Goal: Task Accomplishment & Management: Use online tool/utility

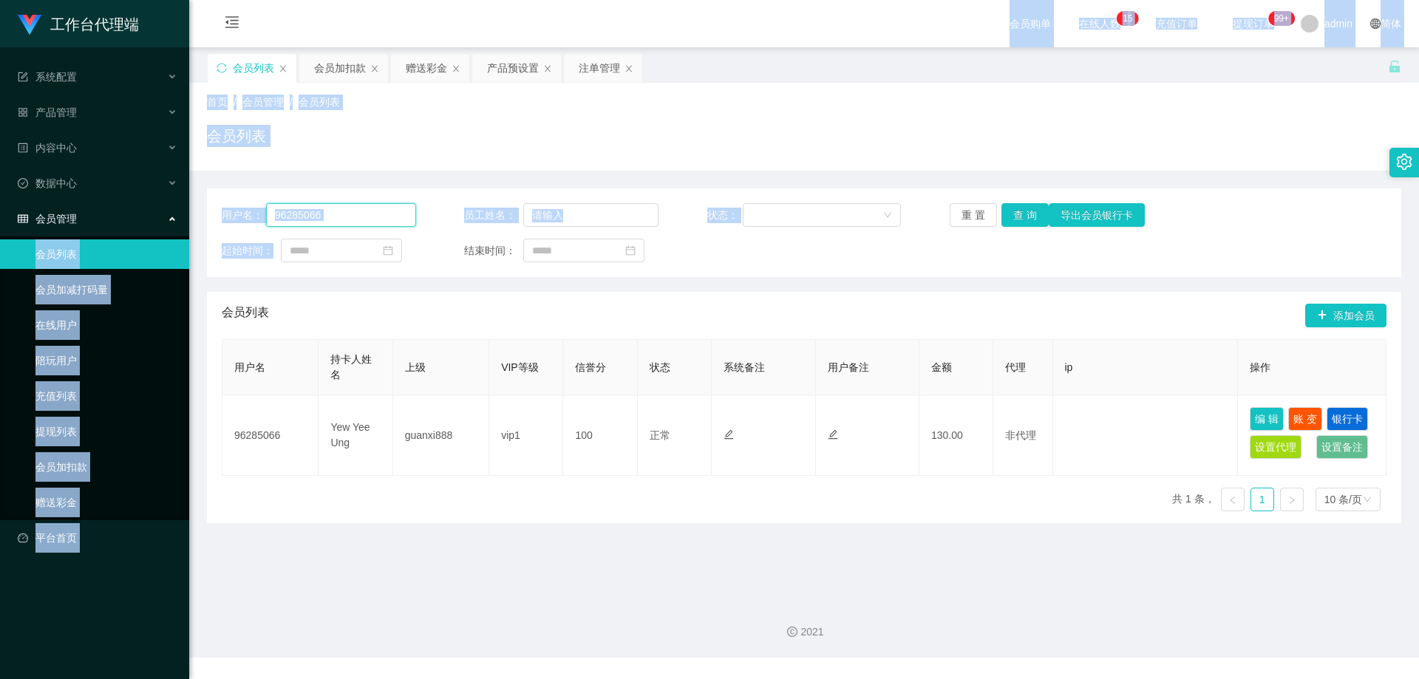
drag, startPoint x: 372, startPoint y: 222, endPoint x: 364, endPoint y: 216, distance: 10.7
click at [372, 221] on input "96285066" at bounding box center [341, 215] width 150 height 24
click at [377, 216] on input "96285066" at bounding box center [341, 215] width 150 height 24
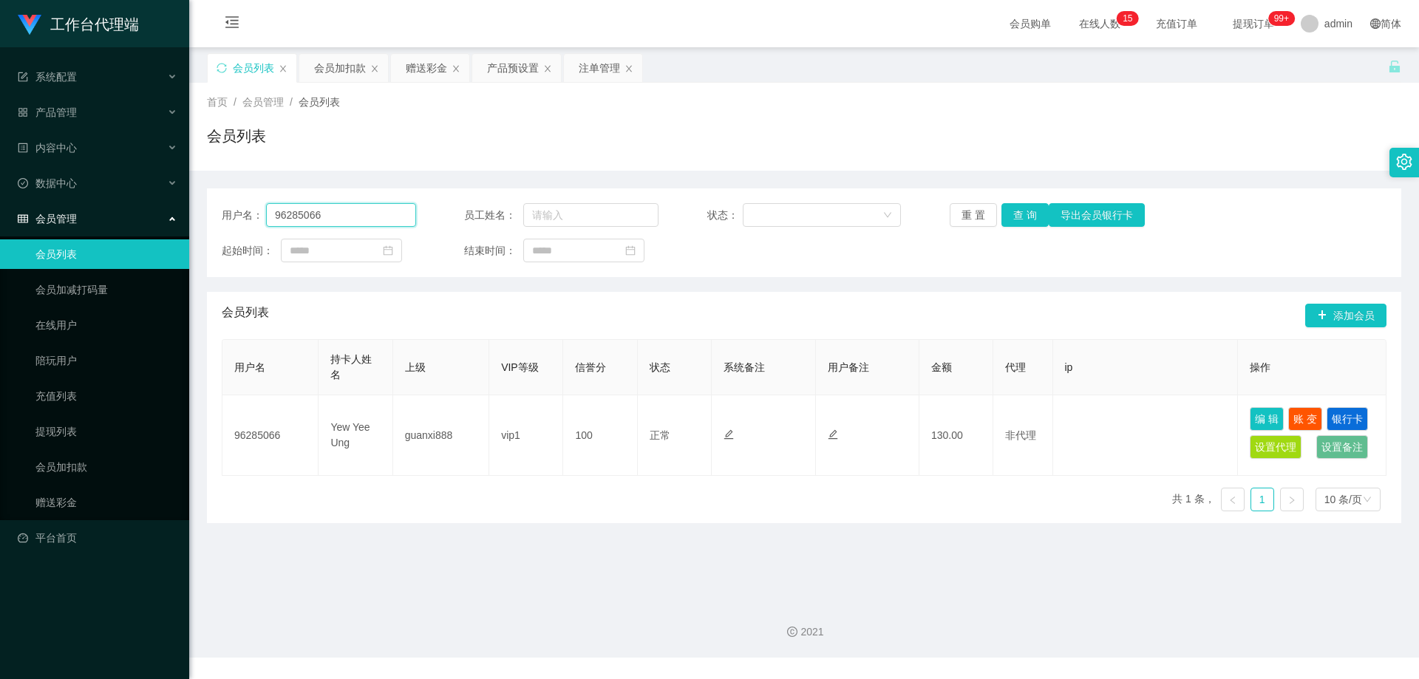
click at [363, 219] on input "96285066" at bounding box center [341, 215] width 150 height 24
drag, startPoint x: 363, startPoint y: 217, endPoint x: 246, endPoint y: 214, distance: 116.8
click at [246, 214] on div "用户名： 96285066" at bounding box center [319, 215] width 194 height 24
paste input "lim93"
type input "lim93"
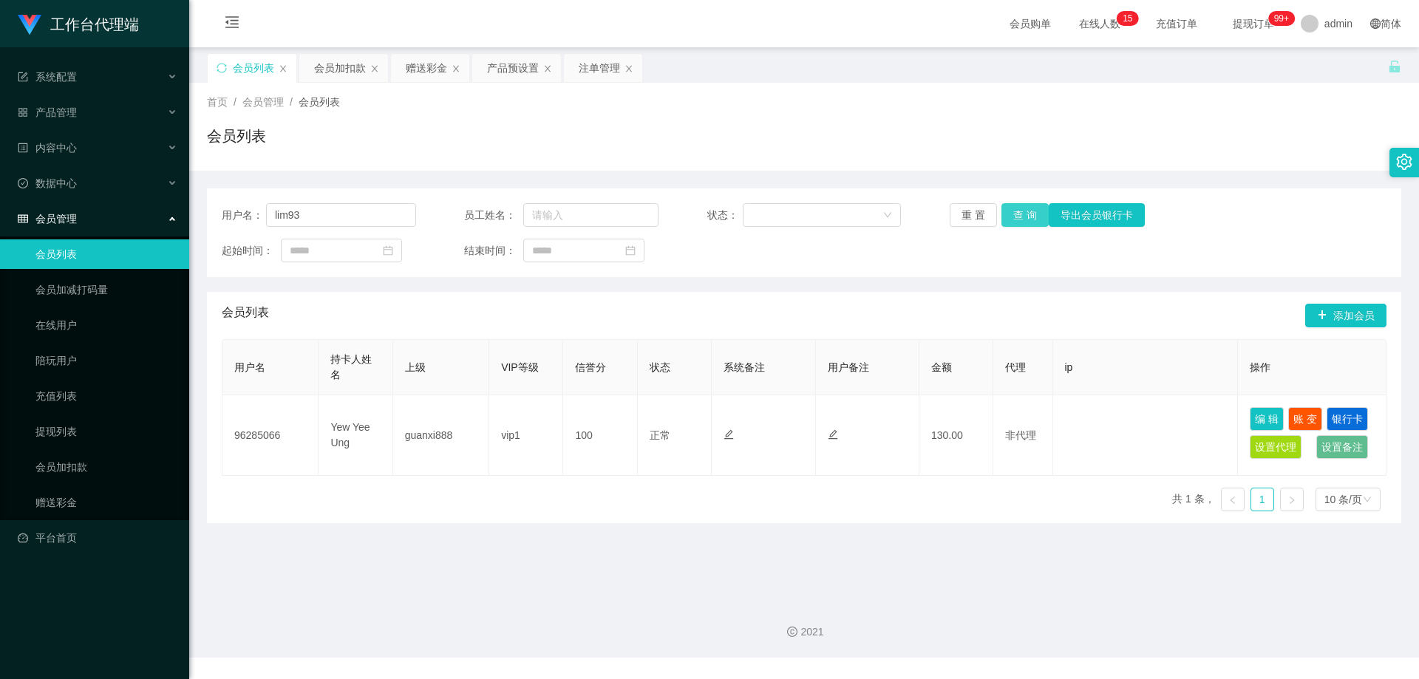
click at [1021, 212] on button "查 询" at bounding box center [1024, 215] width 47 height 24
click at [1011, 211] on button "查 询" at bounding box center [1024, 215] width 47 height 24
click at [519, 67] on div "产品预设置" at bounding box center [513, 68] width 52 height 28
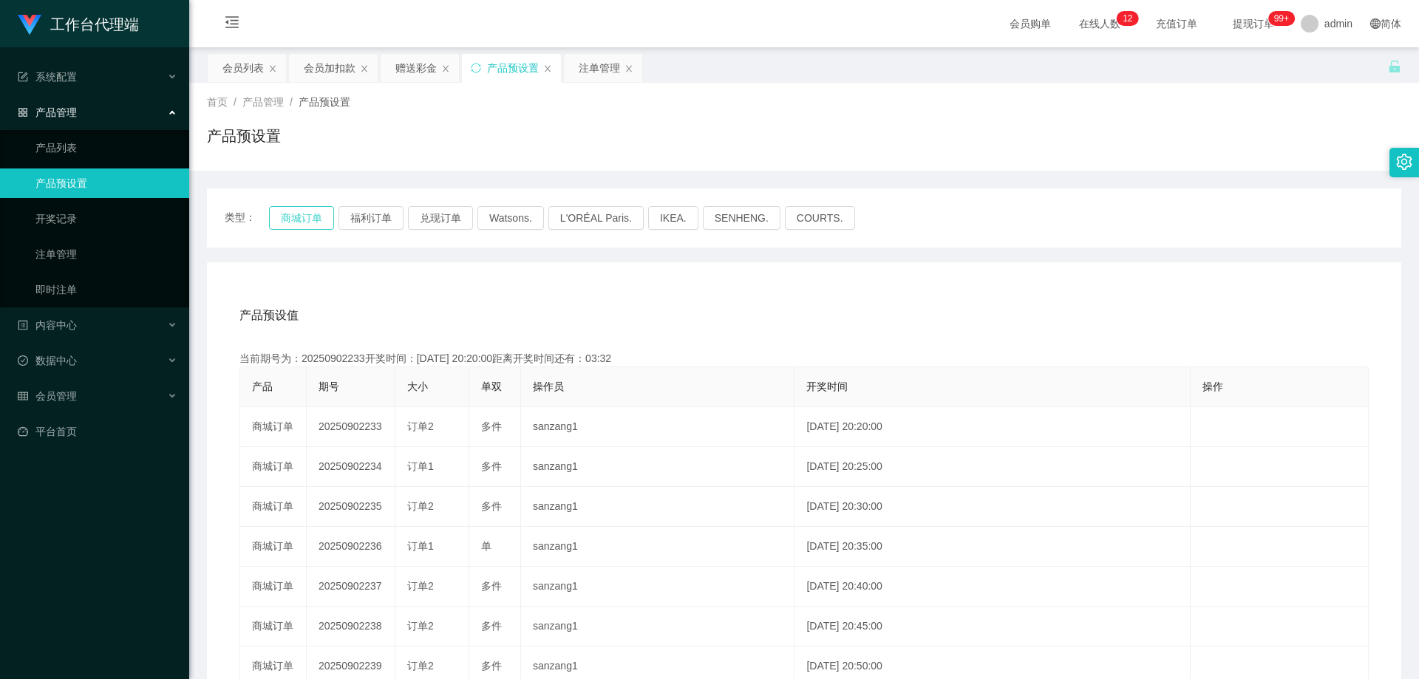
click at [309, 211] on button "商城订单" at bounding box center [301, 218] width 65 height 24
click at [309, 216] on button "商城订单" at bounding box center [301, 218] width 65 height 24
click at [590, 67] on div "注单管理" at bounding box center [599, 68] width 41 height 28
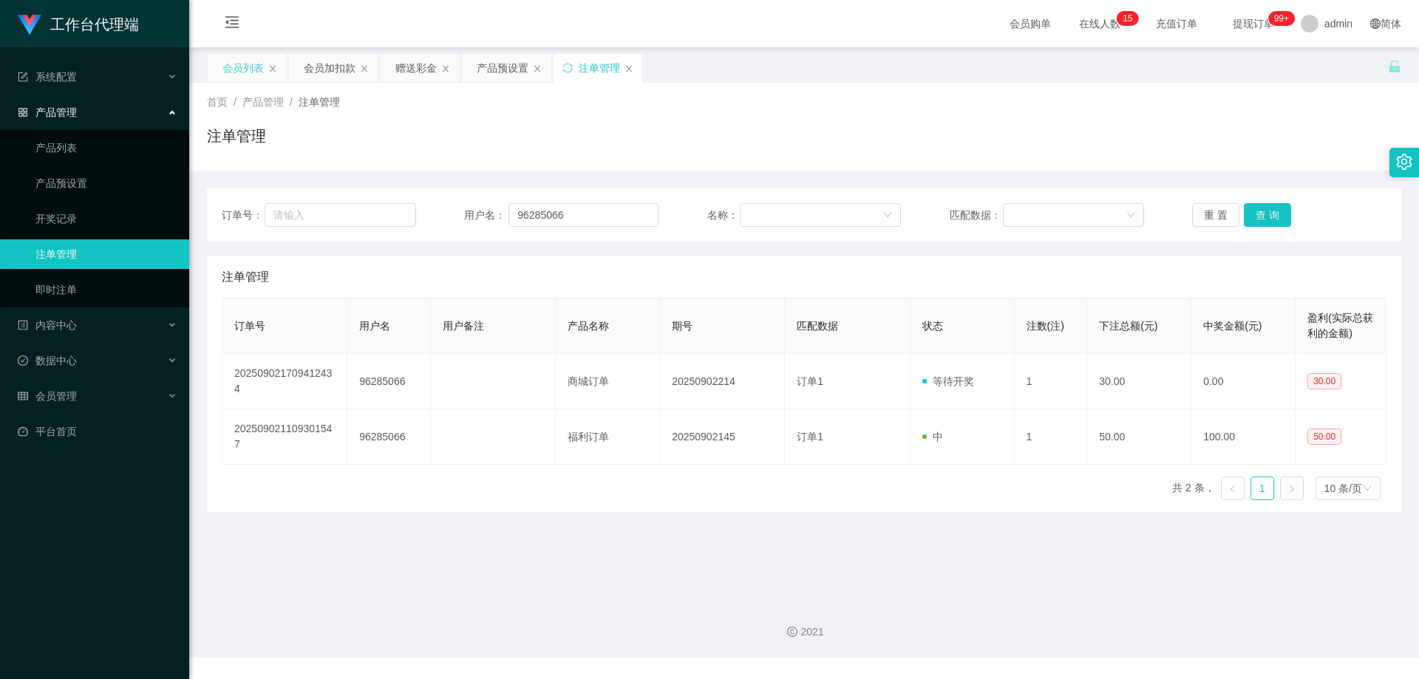
click at [263, 63] on div "会员列表" at bounding box center [242, 68] width 41 height 28
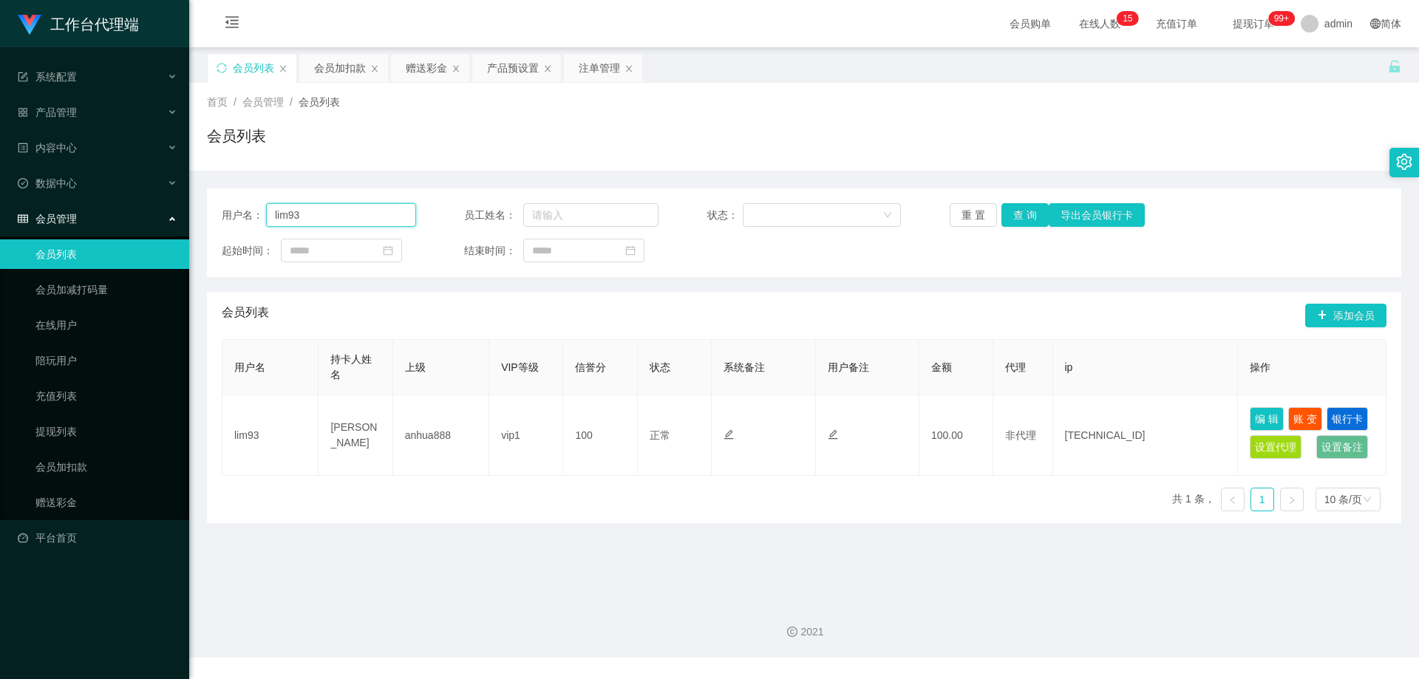
drag, startPoint x: 309, startPoint y: 214, endPoint x: 257, endPoint y: 207, distance: 52.3
click at [226, 208] on div "用户名： lim93" at bounding box center [319, 215] width 194 height 24
drag, startPoint x: 591, startPoint y: 72, endPoint x: 585, endPoint y: 108, distance: 36.8
click at [591, 72] on div "注单管理" at bounding box center [599, 68] width 41 height 28
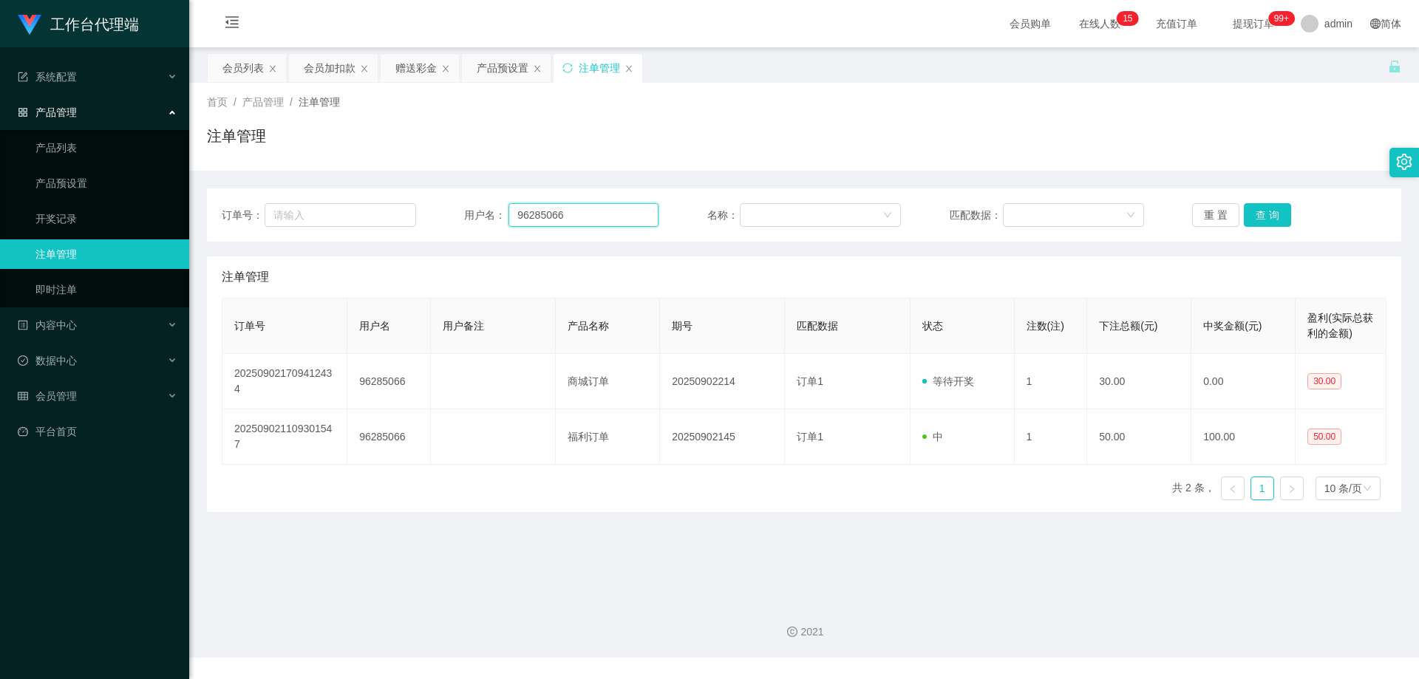
drag, startPoint x: 566, startPoint y: 216, endPoint x: 468, endPoint y: 209, distance: 98.5
click at [468, 209] on div "用户名： 96285066" at bounding box center [561, 215] width 194 height 24
paste input "lim93"
type input "lim93"
click at [1261, 211] on button "查 询" at bounding box center [1267, 215] width 47 height 24
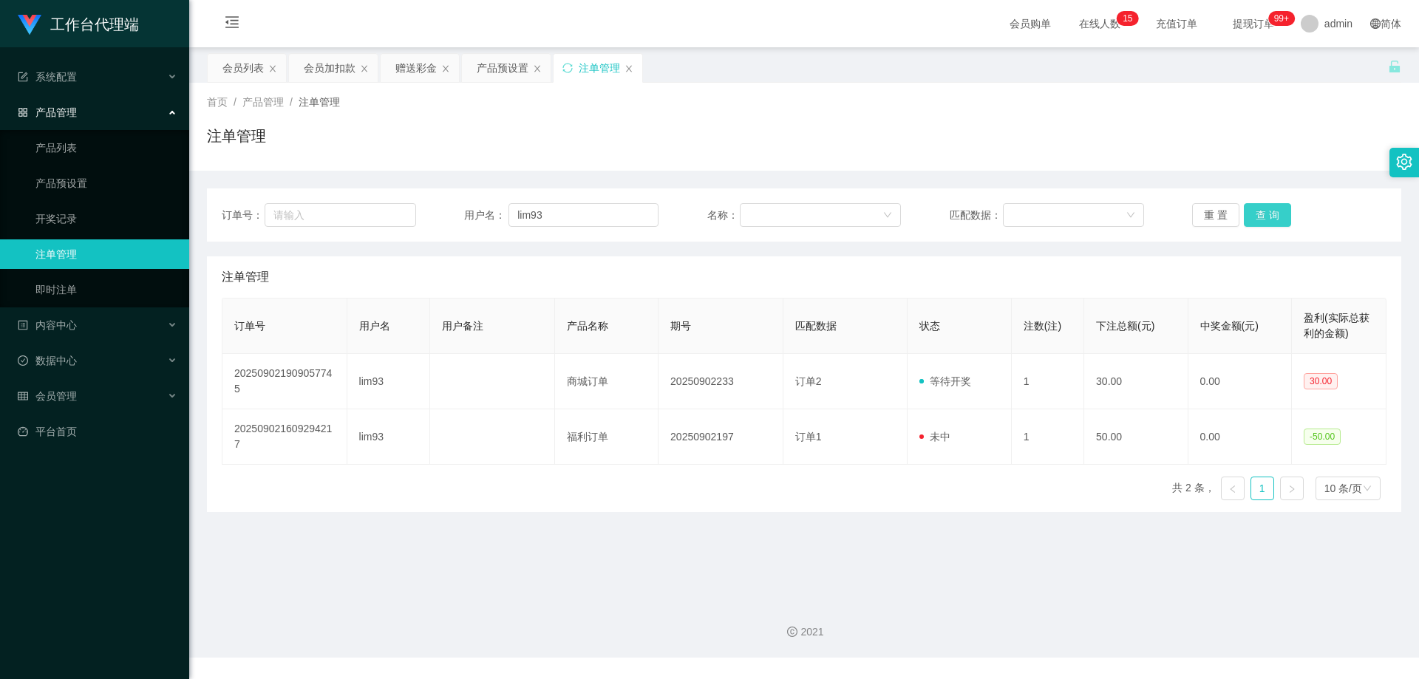
click at [1267, 212] on button "查 询" at bounding box center [1267, 215] width 47 height 24
click at [1267, 212] on div "重 置 查 询" at bounding box center [1289, 215] width 194 height 24
